Goal: Check status: Check status

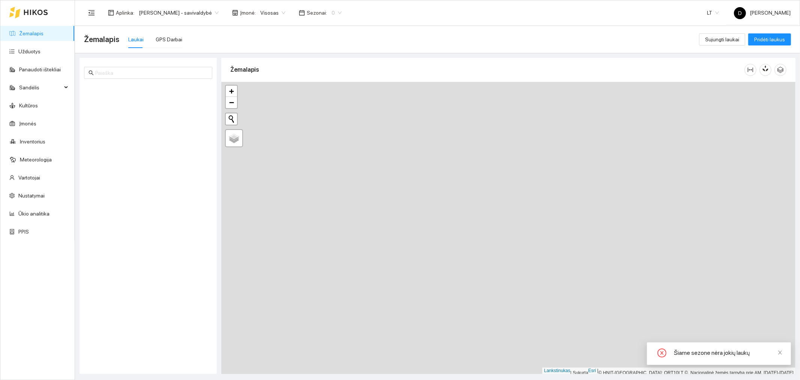
click at [342, 12] on span "0" at bounding box center [337, 12] width 10 height 11
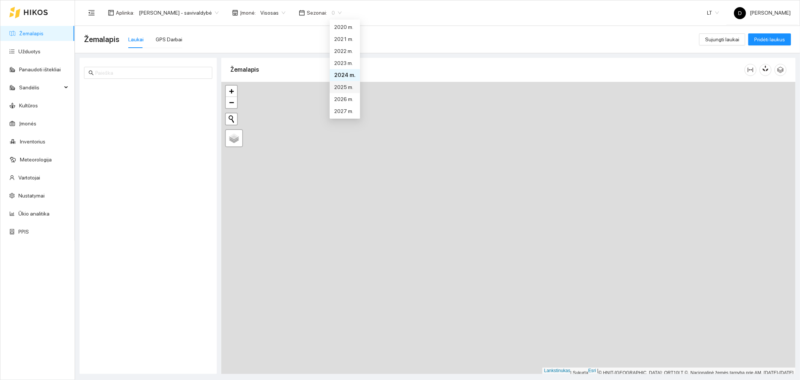
click at [344, 87] on font "2025 m." at bounding box center [343, 87] width 19 height 6
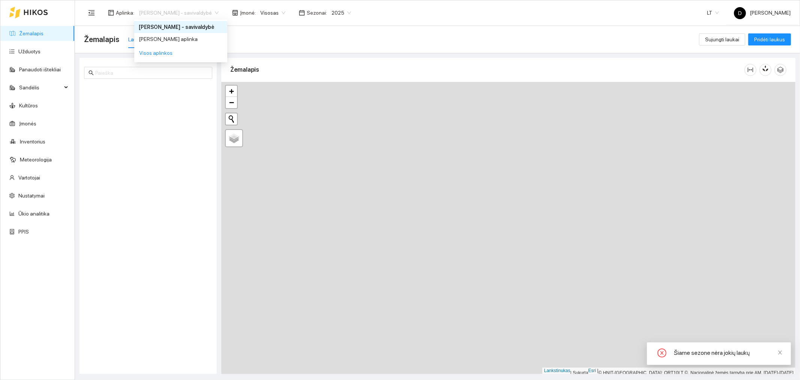
click at [219, 11] on span "[PERSON_NAME] - savivaldybė" at bounding box center [179, 12] width 80 height 11
click at [177, 39] on font "[PERSON_NAME] aplinka" at bounding box center [168, 39] width 59 height 6
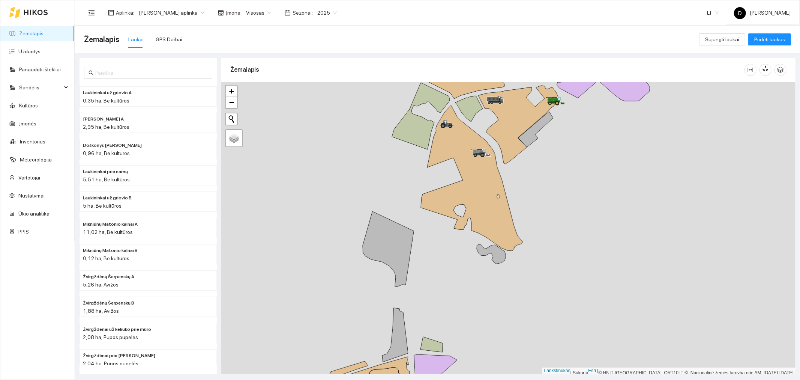
scroll to position [2, 0]
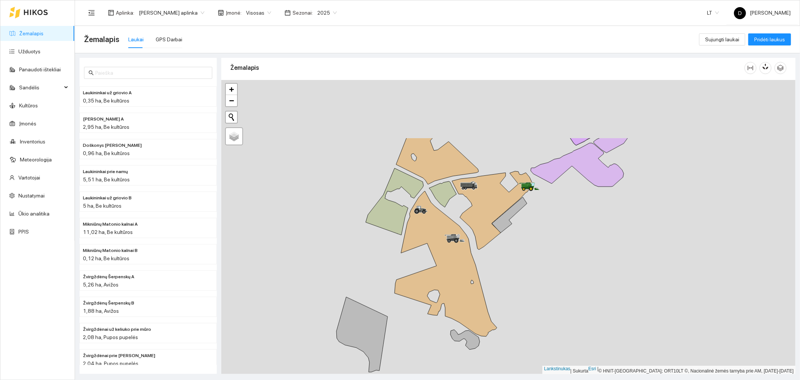
drag, startPoint x: 598, startPoint y: 150, endPoint x: 565, endPoint y: 249, distance: 104.7
click at [565, 249] on div at bounding box center [508, 227] width 574 height 294
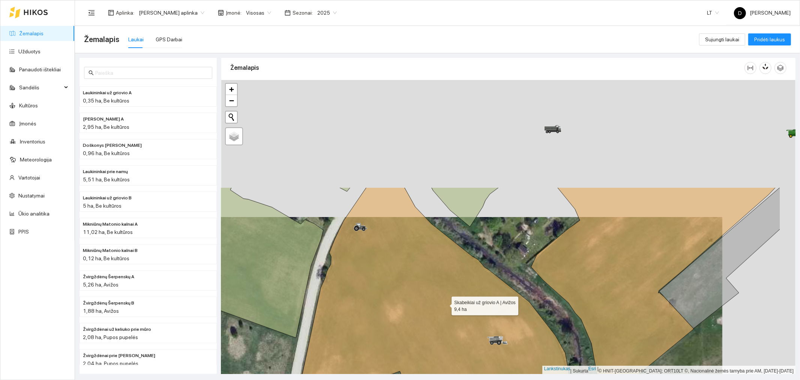
drag, startPoint x: 518, startPoint y: 167, endPoint x: 445, endPoint y: 304, distance: 155.2
click at [445, 304] on icon at bounding box center [444, 364] width 344 height 354
